Goal: Find specific page/section: Find specific page/section

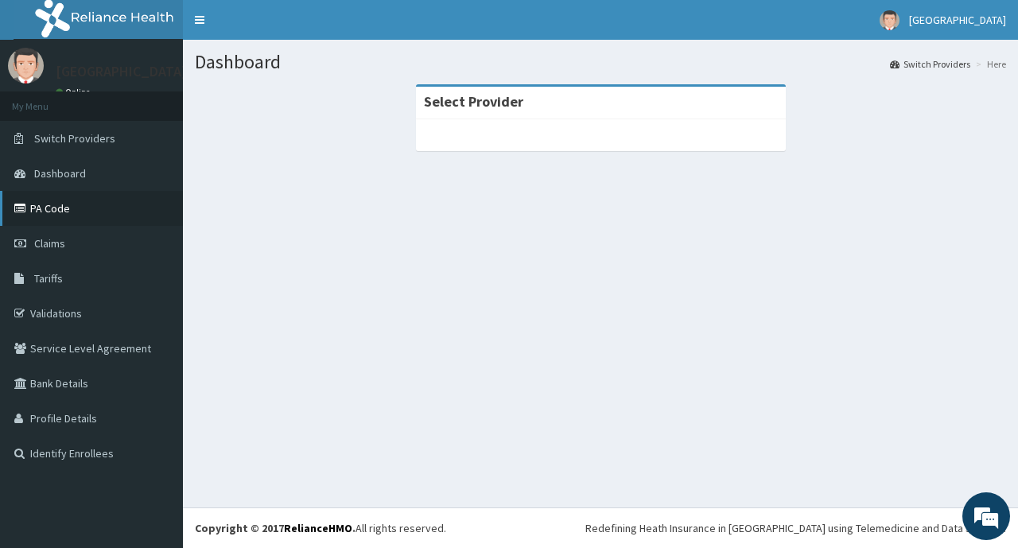
click at [70, 217] on link "PA Code" at bounding box center [91, 208] width 183 height 35
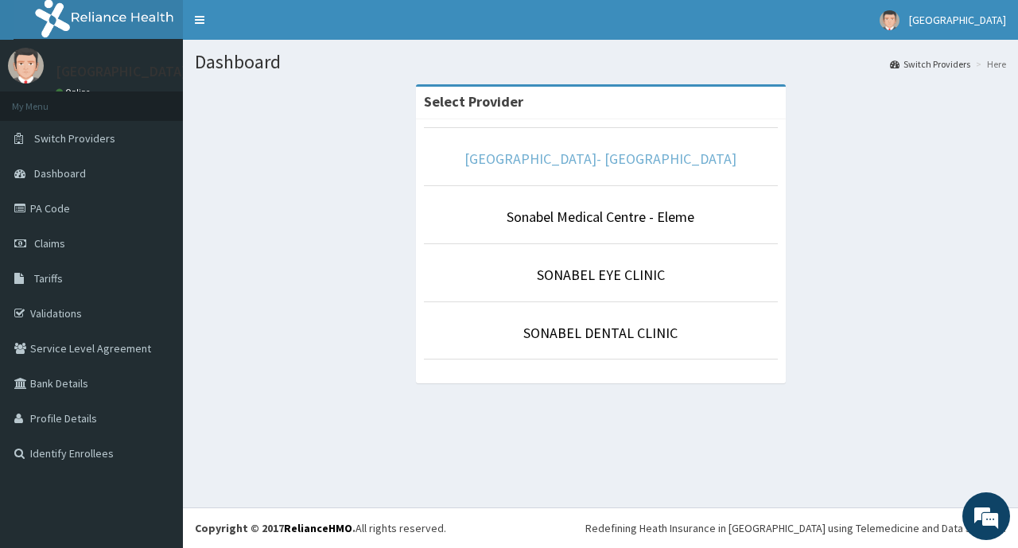
click at [613, 156] on link "[GEOGRAPHIC_DATA]- [GEOGRAPHIC_DATA]" at bounding box center [600, 159] width 272 height 18
click at [613, 156] on link "Sonabel Medical Centre- Orazi" at bounding box center [600, 159] width 272 height 18
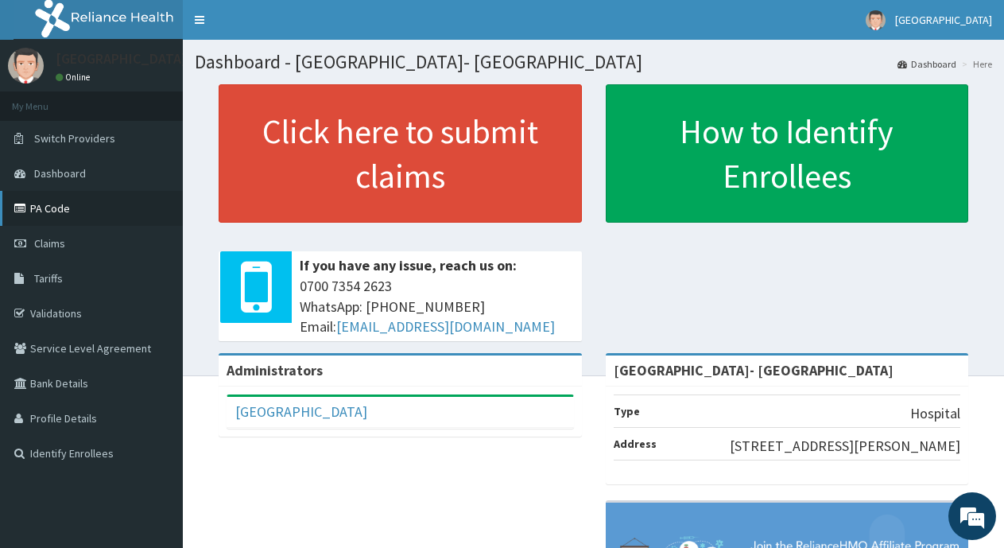
click at [97, 208] on link "PA Code" at bounding box center [91, 208] width 183 height 35
